Goal: Task Accomplishment & Management: Manage account settings

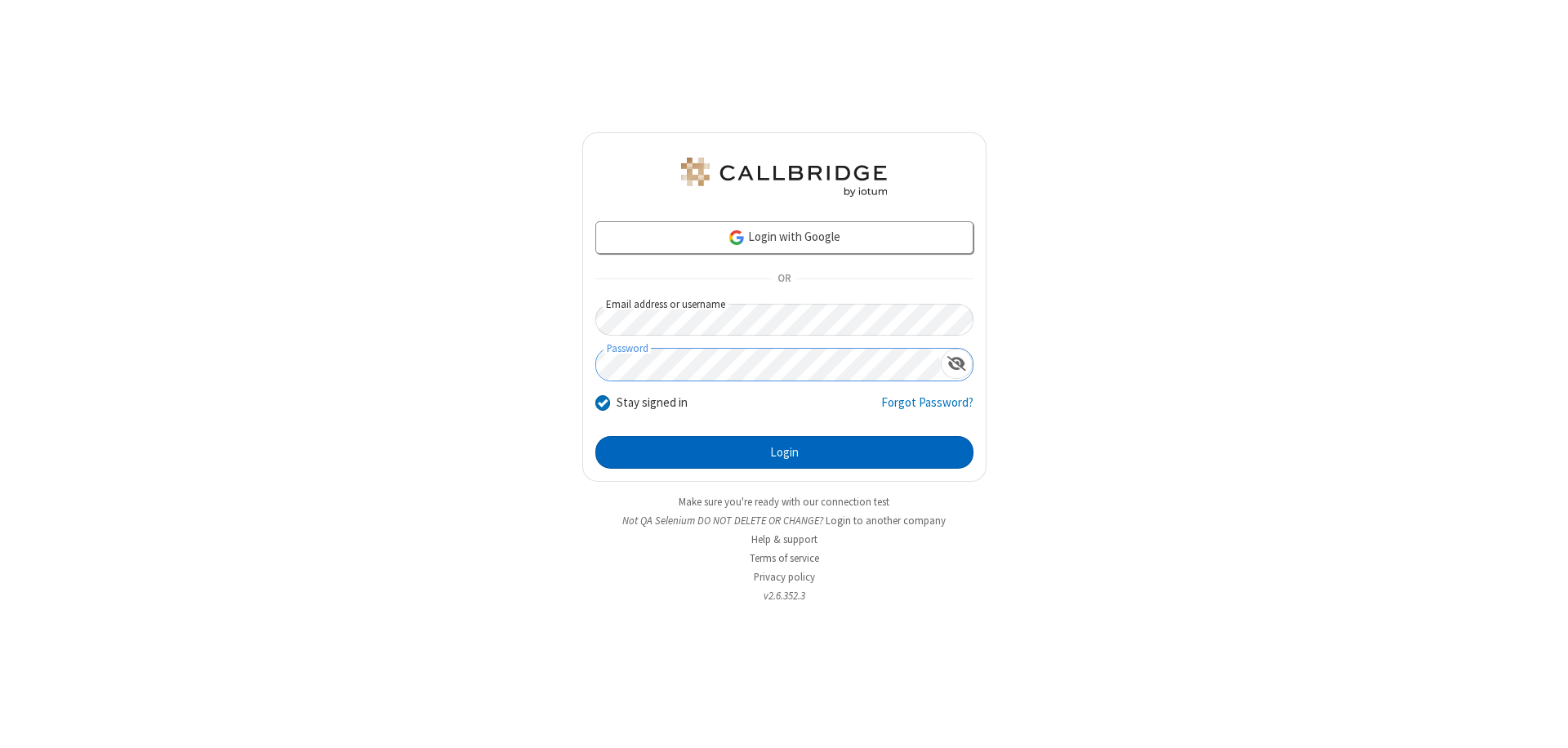
click at [784, 452] on button "Login" at bounding box center [784, 452] width 378 height 33
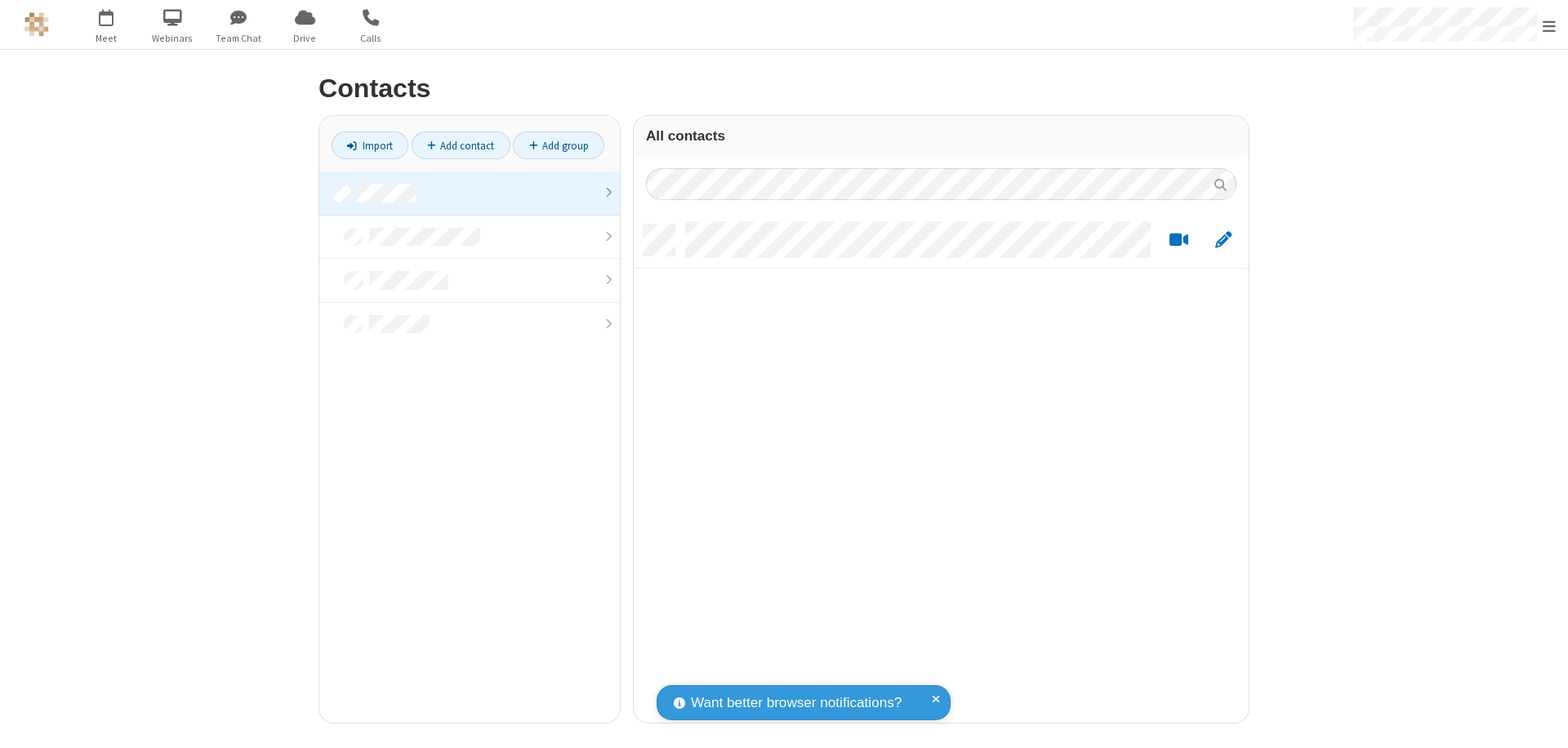
scroll to position [498, 603]
click at [470, 193] on link at bounding box center [470, 194] width 301 height 44
click at [1223, 239] on span "Edit" at bounding box center [1223, 240] width 16 height 20
click at [470, 193] on link at bounding box center [470, 184] width 301 height 26
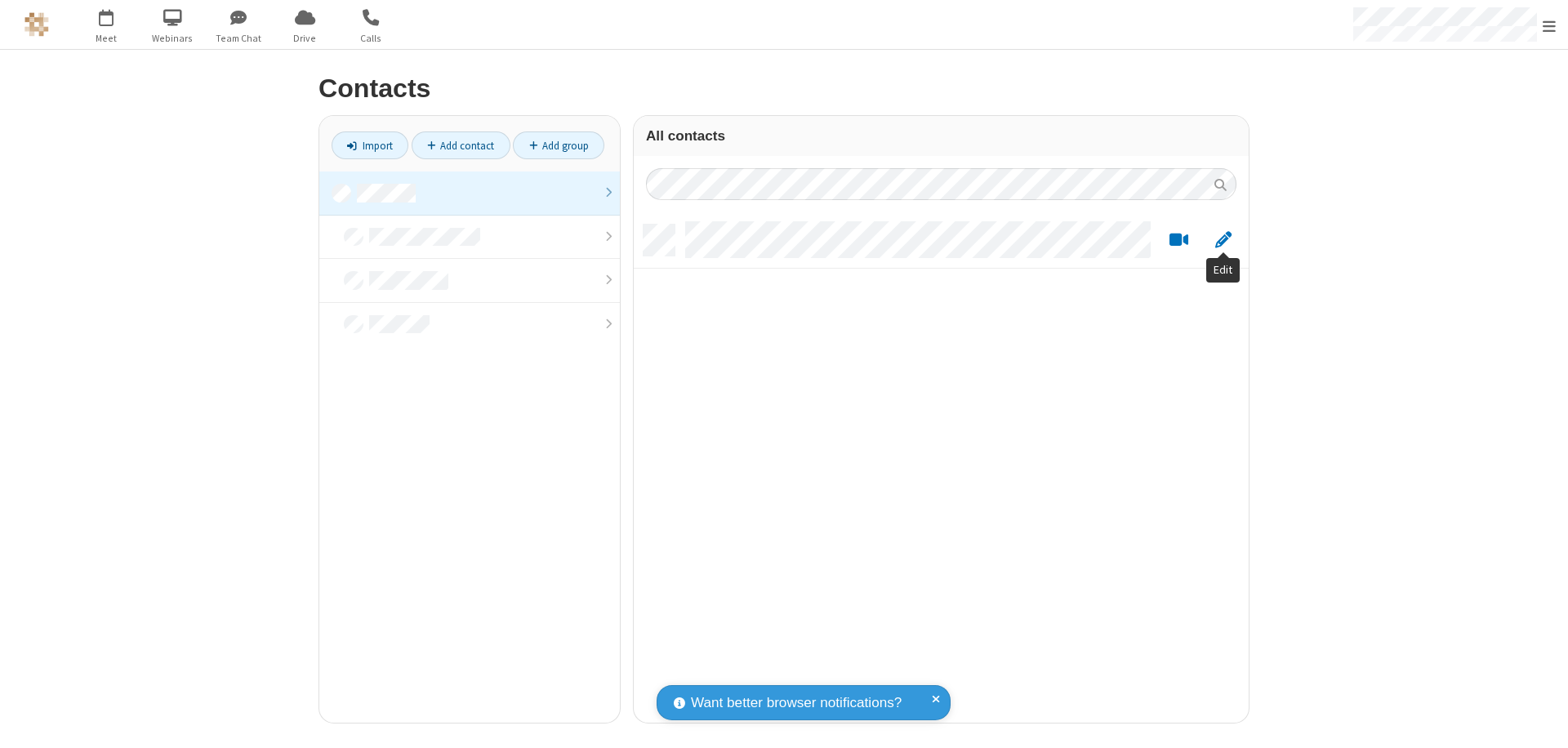
scroll to position [498, 603]
